Goal: Navigation & Orientation: Understand site structure

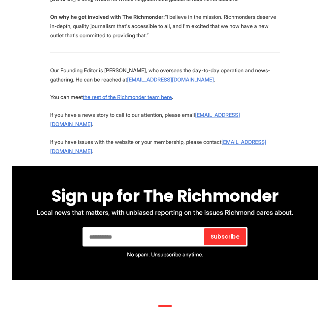
scroll to position [1575, 0]
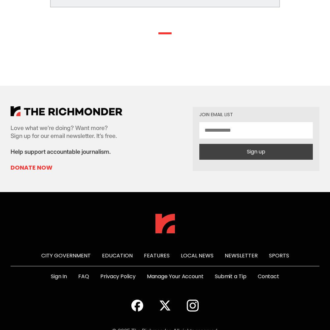
scroll to position [340, 0]
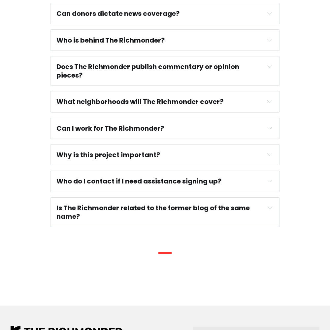
scroll to position [569, 0]
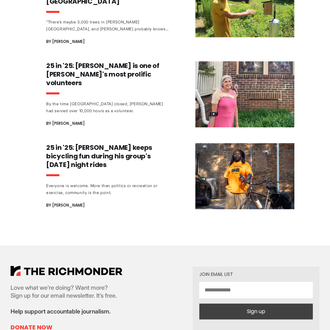
scroll to position [831, 0]
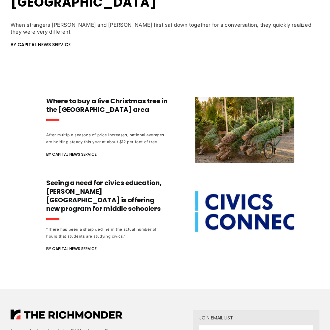
scroll to position [544, 0]
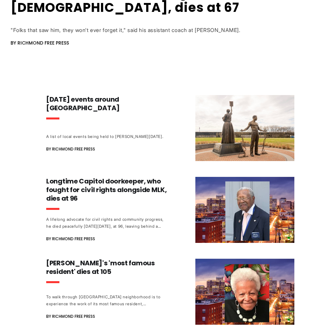
scroll to position [624, 0]
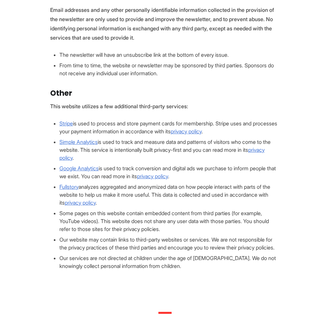
scroll to position [629, 0]
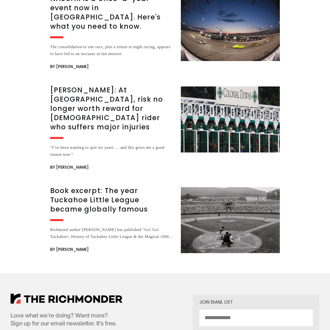
scroll to position [1453, 0]
